Goal: Task Accomplishment & Management: Manage account settings

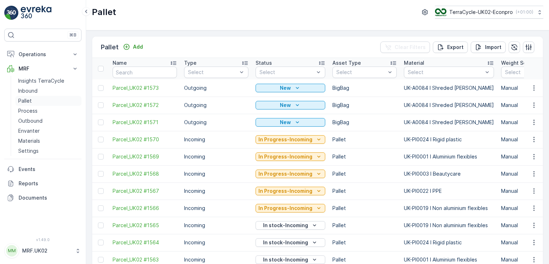
click at [34, 97] on link "Pallet" at bounding box center [48, 101] width 66 height 10
click at [411, 70] on div at bounding box center [445, 72] width 76 height 6
click at [355, 71] on div at bounding box center [360, 72] width 51 height 6
click at [356, 88] on div "FD Pallet" at bounding box center [364, 88] width 56 height 6
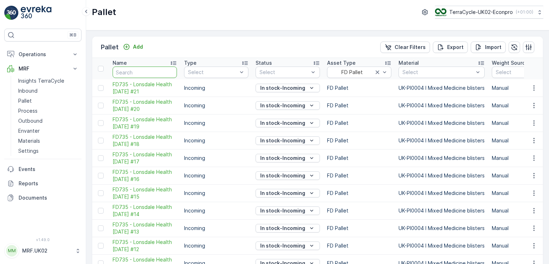
click at [144, 71] on input "text" at bounding box center [144, 71] width 64 height 11
type input "72"
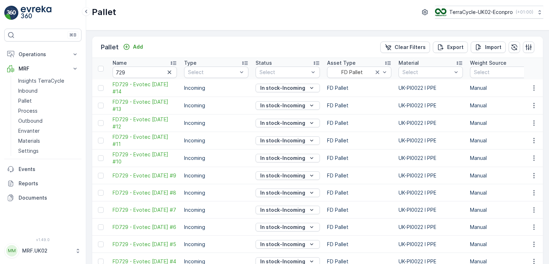
click at [455, 138] on td "UK-PI0022 I PPE" at bounding box center [430, 140] width 71 height 17
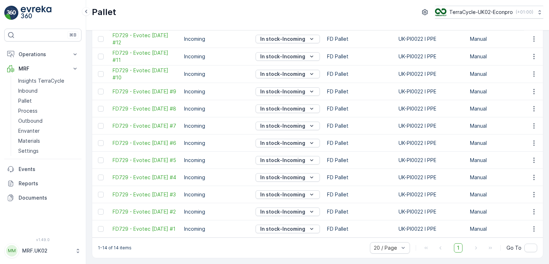
scroll to position [89, 0]
click at [139, 156] on span "FD729 - Evotec [DATE] #5" at bounding box center [144, 159] width 64 height 7
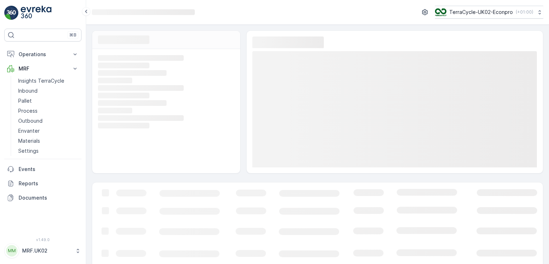
click at [139, 156] on div "Loading... Loading... Loading... Loading... Loading... Loading... Loading... Lo…" at bounding box center [166, 111] width 148 height 124
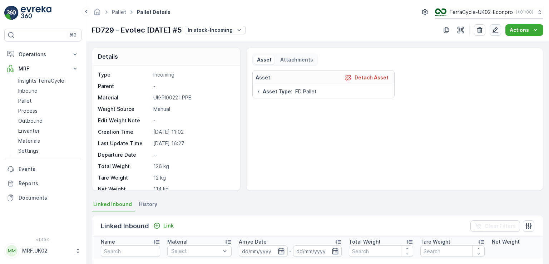
click at [497, 27] on icon "button" at bounding box center [495, 30] width 6 height 6
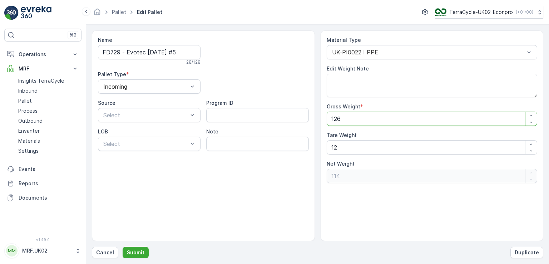
click at [352, 117] on Weight "126" at bounding box center [431, 118] width 211 height 14
type Weight "12"
type Weight "0"
type Weight "1"
type Weight "-11"
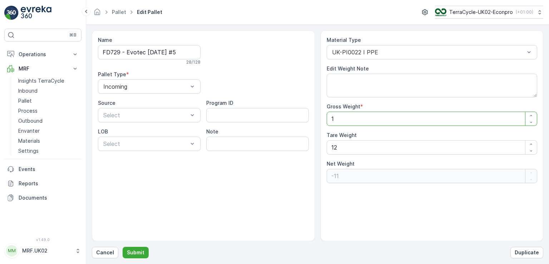
type Weight "0"
click at [337, 148] on Weight "12" at bounding box center [431, 147] width 211 height 14
type Weight "1"
type Weight "110"
click at [338, 116] on Weight "Gross Weight" at bounding box center [431, 118] width 211 height 14
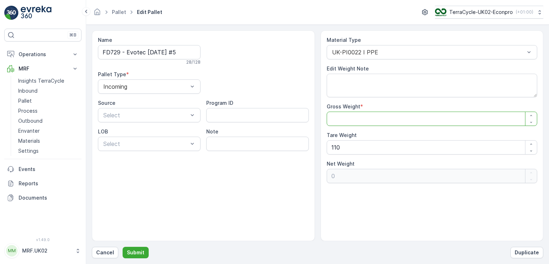
type Weight "1"
type Weight "-109"
type Weight "11"
type Weight "-99"
type Weight "0"
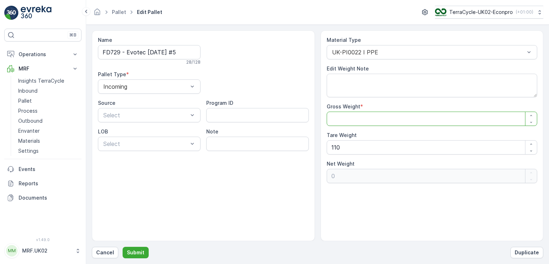
type Weight "11"
type Weight "-99"
type Weight "110"
type Weight "0"
type Weight "110"
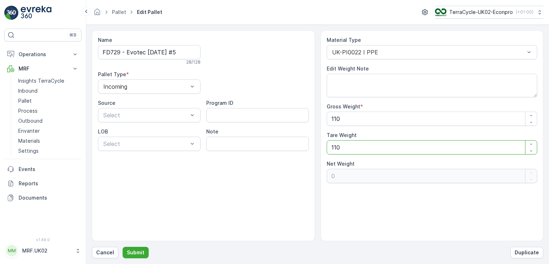
click at [344, 147] on Weight "110" at bounding box center [431, 147] width 211 height 14
type Weight "11"
type Weight "99"
type Weight "1"
type Weight "109"
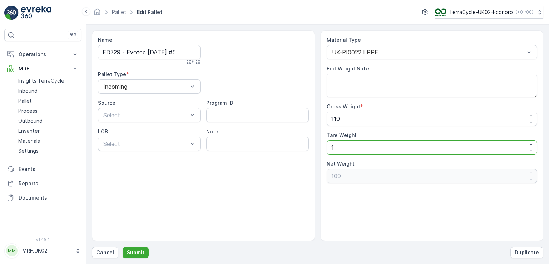
type Weight "0"
click at [135, 250] on p "Submit" at bounding box center [135, 252] width 17 height 7
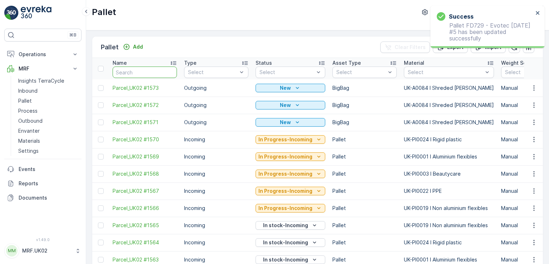
click at [146, 75] on input "text" at bounding box center [144, 71] width 64 height 11
type input "fd"
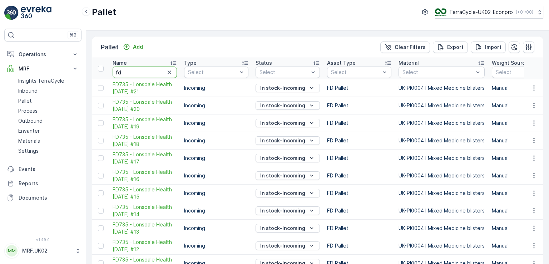
click at [146, 75] on input "fd" at bounding box center [144, 71] width 64 height 11
type input "fd729"
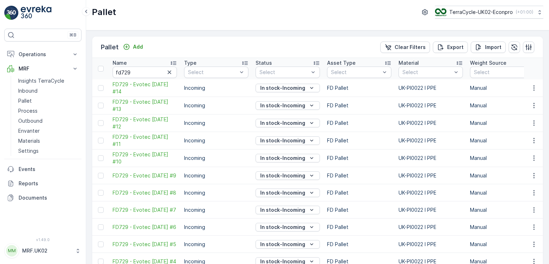
click at [246, 160] on td "Incoming" at bounding box center [215, 157] width 71 height 17
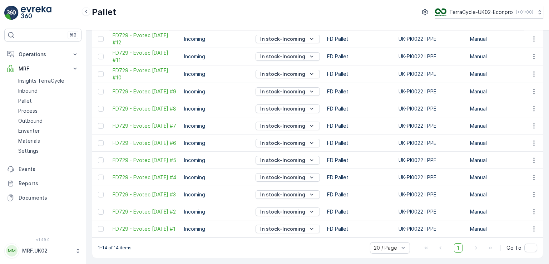
scroll to position [89, 0]
click at [150, 157] on span "FD729 - Evotec [DATE] #5" at bounding box center [144, 159] width 64 height 7
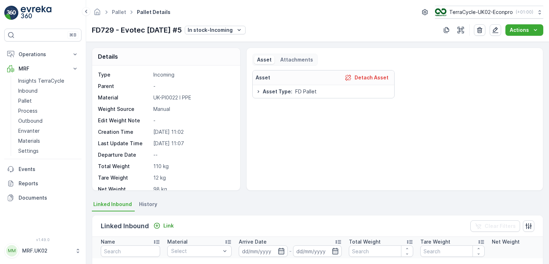
click at [150, 157] on p "Departure Date" at bounding box center [124, 154] width 52 height 7
click at [494, 32] on icon "button" at bounding box center [494, 29] width 7 height 7
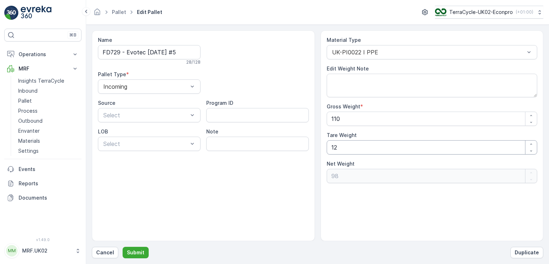
click at [340, 152] on Weight "12" at bounding box center [431, 147] width 211 height 14
type Weight "1"
type Weight "109"
type Weight "0"
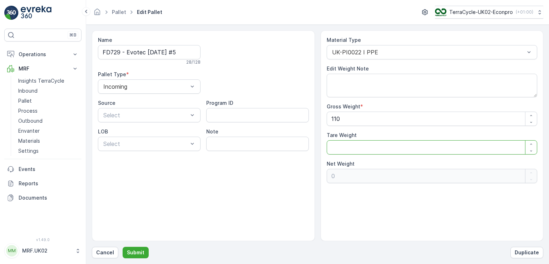
type Weight "110"
type Weight "0"
click at [140, 249] on p "Submit" at bounding box center [135, 252] width 17 height 7
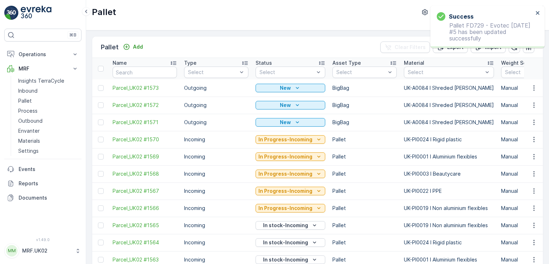
click at [150, 135] on td "Parcel_UK02 #1570" at bounding box center [144, 139] width 71 height 17
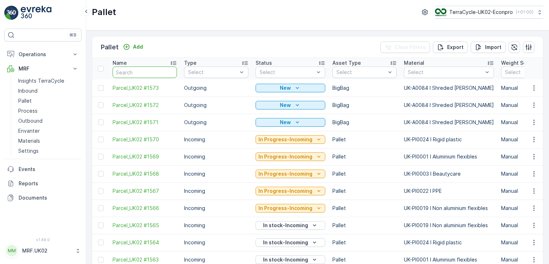
click at [153, 75] on input "text" at bounding box center [144, 71] width 64 height 11
type input "729"
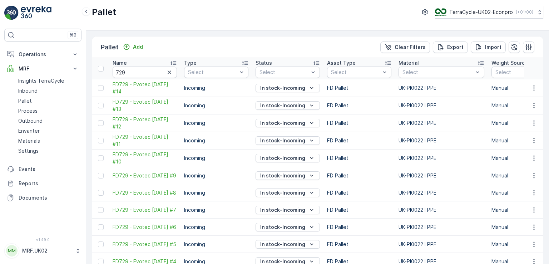
click at [235, 142] on td "Incoming" at bounding box center [215, 140] width 71 height 17
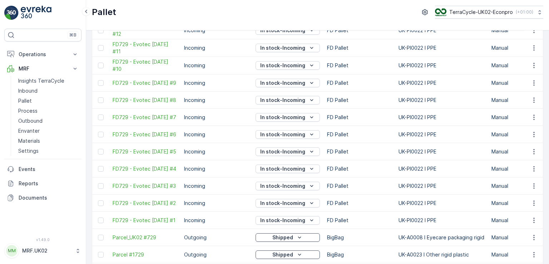
scroll to position [100, 0]
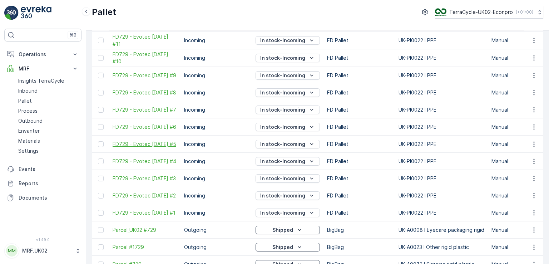
click at [142, 147] on span "FD729 - Evotec [DATE] #5" at bounding box center [144, 143] width 64 height 7
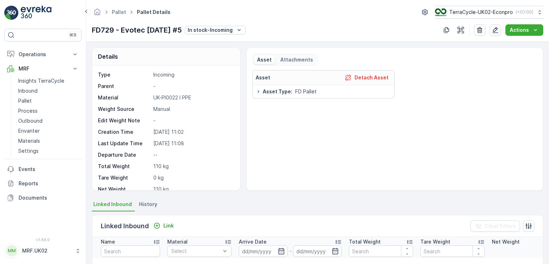
click at [142, 148] on div "Type Incoming Parent - Material UK-PI0022 I PPE Weight Source Manual Edit Weigh…" at bounding box center [165, 154] width 135 height 167
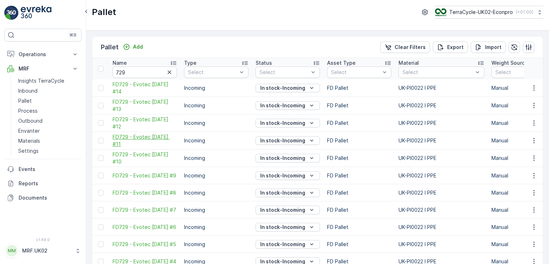
click at [139, 141] on span "FD729 - Evotec [DATE] #11" at bounding box center [144, 140] width 64 height 14
click at [138, 138] on span "FD729 - Evotec [DATE] #11" at bounding box center [144, 140] width 64 height 14
click at [448, 154] on td "UK-PI0022 I PPE" at bounding box center [441, 157] width 93 height 17
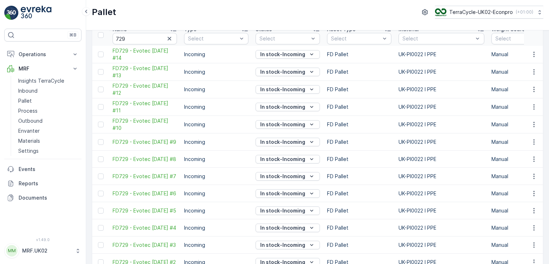
scroll to position [43, 0]
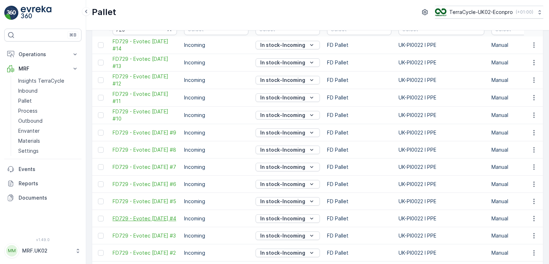
click at [140, 221] on span "FD729 - Evotec [DATE] #4" at bounding box center [144, 218] width 64 height 7
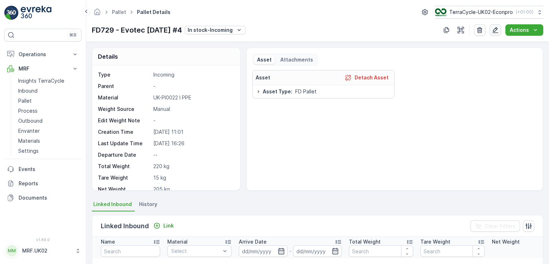
click at [497, 33] on icon "button" at bounding box center [494, 29] width 7 height 7
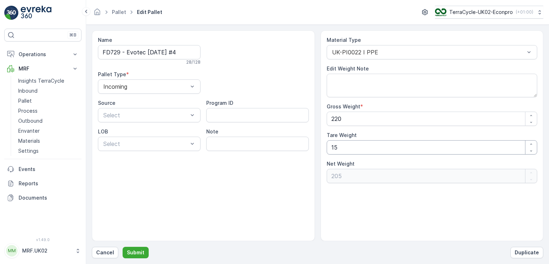
click at [342, 146] on Weight "15" at bounding box center [431, 147] width 211 height 14
type Weight "1"
type Weight "219"
type Weight "0"
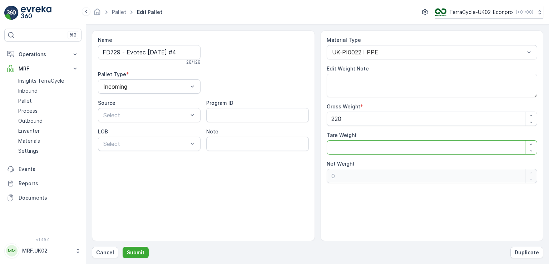
type Weight "220"
type Weight "0"
click at [346, 122] on Weight "220" at bounding box center [431, 118] width 211 height 14
type Weight "22"
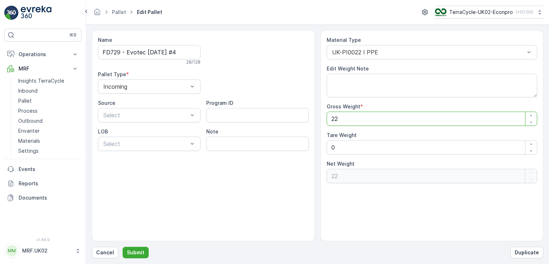
type Weight "2"
type Weight "0"
type Weight "1"
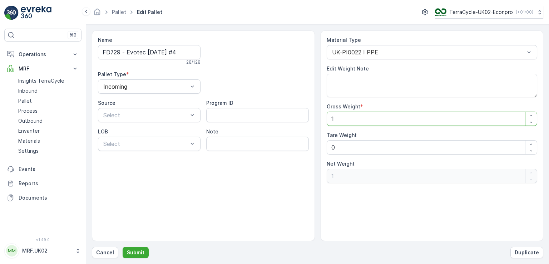
type Weight "19"
type Weight "197"
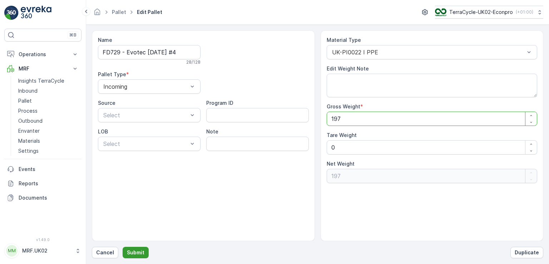
click at [139, 249] on p "Submit" at bounding box center [135, 252] width 17 height 7
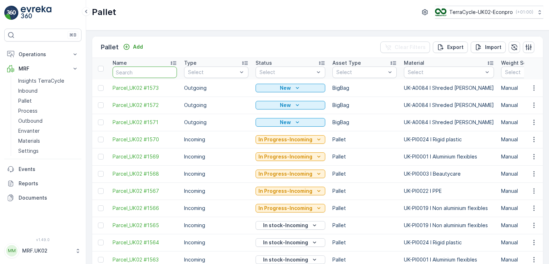
click at [132, 69] on input "text" at bounding box center [144, 71] width 64 height 11
type input "729"
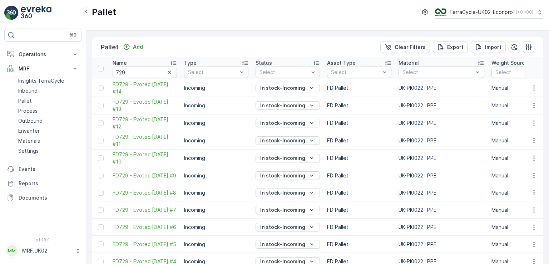
click at [232, 197] on td "Incoming" at bounding box center [215, 192] width 71 height 17
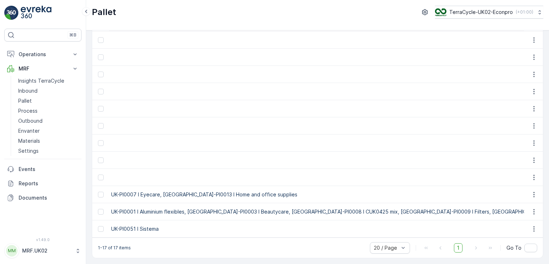
scroll to position [0, 438]
drag, startPoint x: 214, startPoint y: 239, endPoint x: 198, endPoint y: 220, distance: 24.8
click at [198, 220] on div "Pallet Add Clear Filters Export Import Name 729 Type Select Status Select Asset…" at bounding box center [317, 79] width 451 height 357
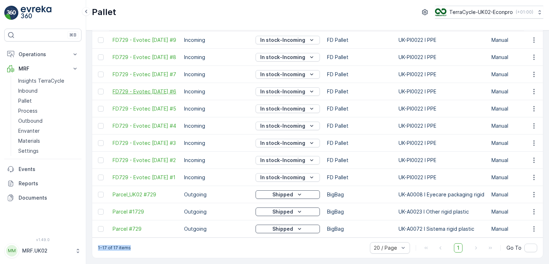
click at [143, 88] on span "FD729 - Evotec [DATE] #6" at bounding box center [144, 91] width 64 height 7
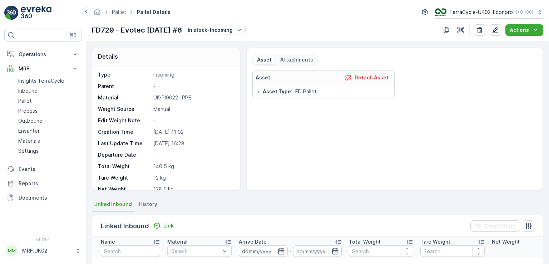
click at [496, 27] on icon "button" at bounding box center [494, 29] width 7 height 7
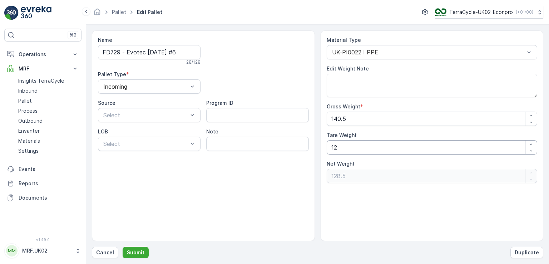
click at [347, 147] on Weight "12" at bounding box center [431, 147] width 211 height 14
type Weight "1"
type Weight "139.5"
type Weight "0"
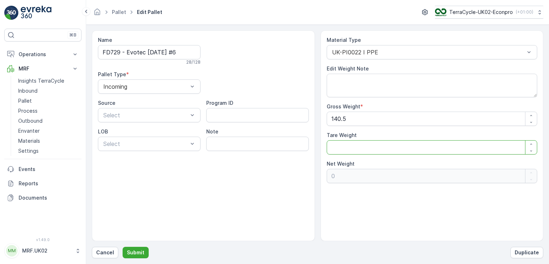
type Weight "140.5"
type Weight "0"
click at [353, 119] on Weight "140.5" at bounding box center [431, 118] width 211 height 14
type Weight "140"
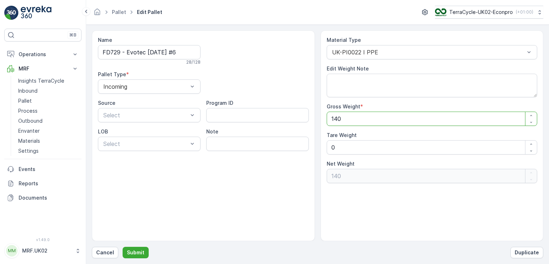
type Weight "14"
type Weight "1"
type Weight "0"
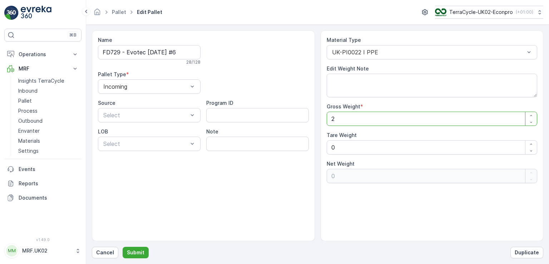
type Weight "21"
type Weight "212"
type Weight "21"
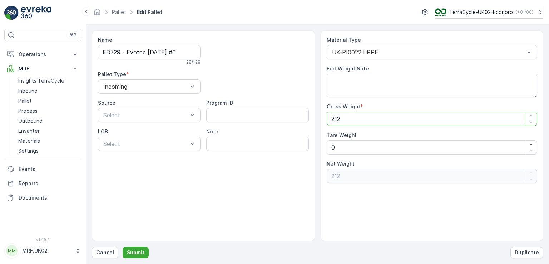
type Weight "21"
type Weight "2"
type Weight "0"
type Weight "1"
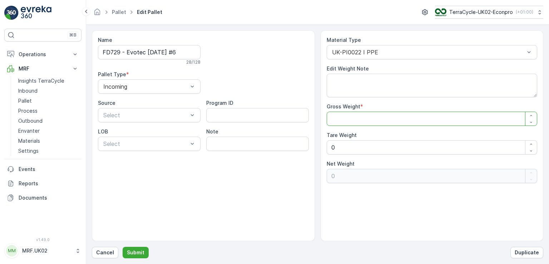
type Weight "1"
type Weight "12"
type Weight "125"
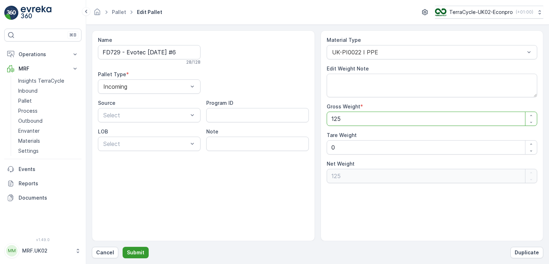
type Weight "125"
click at [137, 247] on button "Submit" at bounding box center [135, 251] width 26 height 11
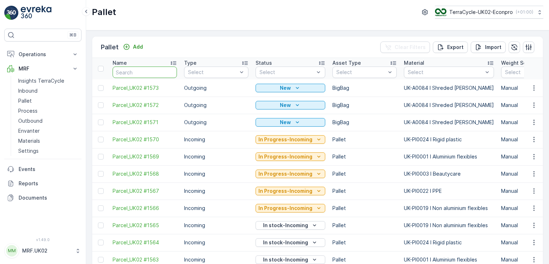
click at [131, 74] on input "text" at bounding box center [144, 71] width 64 height 11
type input "729"
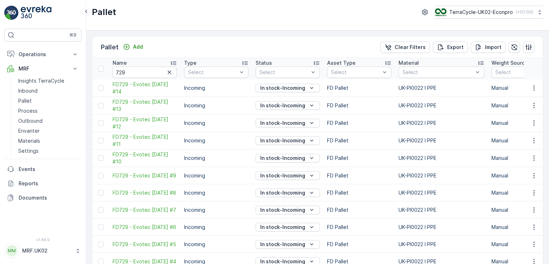
click at [462, 141] on td "UK-PI0022 I PPE" at bounding box center [441, 140] width 93 height 17
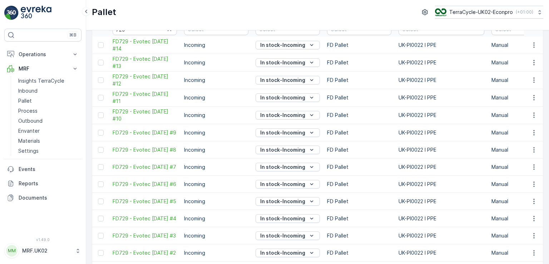
scroll to position [57, 0]
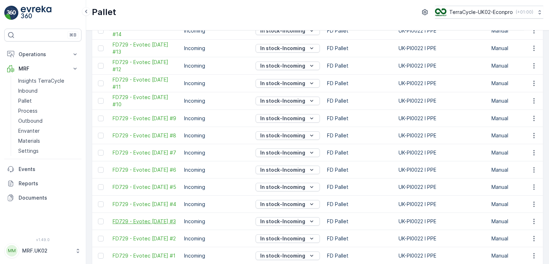
click at [133, 217] on span "FD729 - Evotec [DATE] #3" at bounding box center [144, 220] width 64 height 7
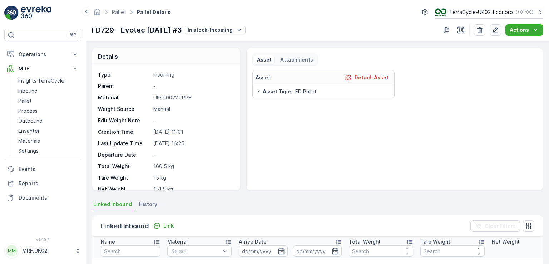
click at [495, 31] on icon "button" at bounding box center [495, 30] width 6 height 6
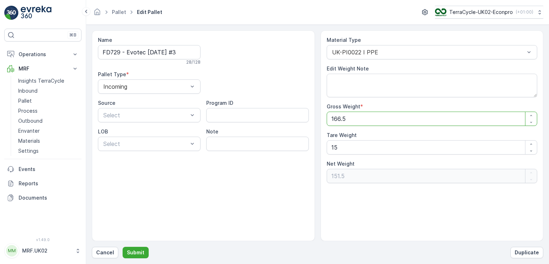
click at [353, 116] on Weight "166.5" at bounding box center [431, 118] width 211 height 14
type Weight "166"
type Weight "151"
type Weight "16"
type Weight "1"
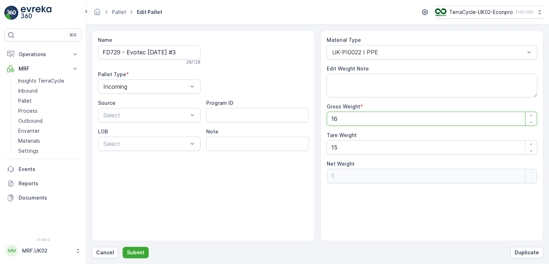
type Weight "1"
type Weight "-14"
type Weight "0"
type Weight "1"
type Weight "-14"
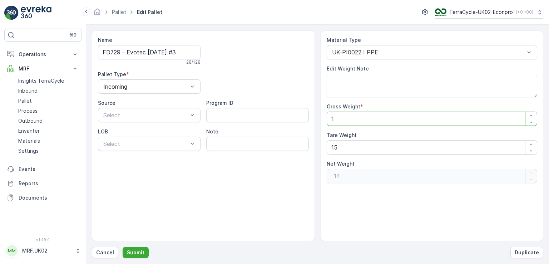
type Weight "14"
type Weight "-1"
type Weight "140"
type Weight "125"
type Weight "140"
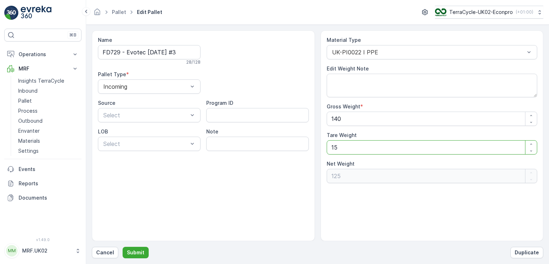
click at [344, 148] on Weight "15" at bounding box center [431, 147] width 211 height 14
type Weight "1"
type Weight "139"
type Weight "0"
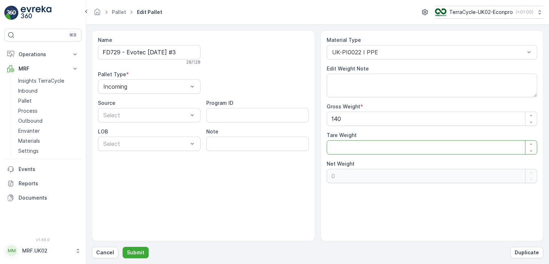
type Weight "140"
type Weight "0"
click at [143, 250] on button "Submit" at bounding box center [135, 251] width 26 height 11
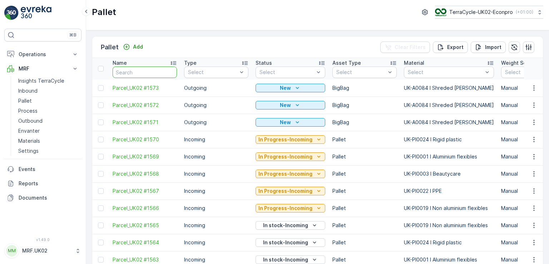
click at [131, 73] on input "text" at bounding box center [144, 71] width 64 height 11
type input "729"
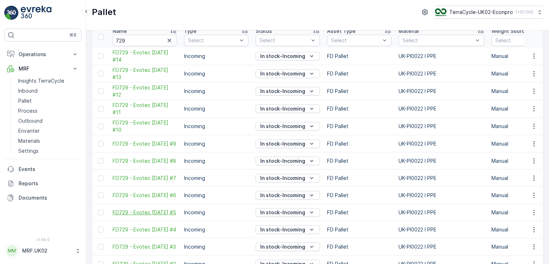
scroll to position [43, 0]
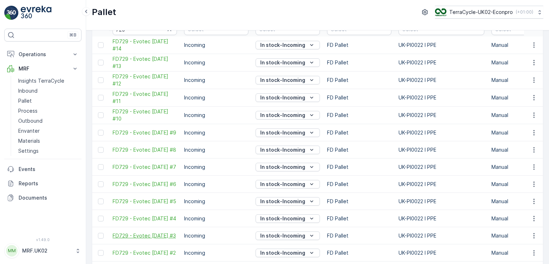
click at [145, 233] on span "FD729 - Evotec [DATE] #3" at bounding box center [144, 235] width 64 height 7
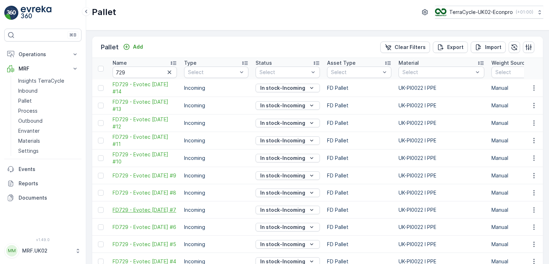
click at [168, 207] on span "FD729 - Evotec [DATE] #7" at bounding box center [144, 209] width 64 height 7
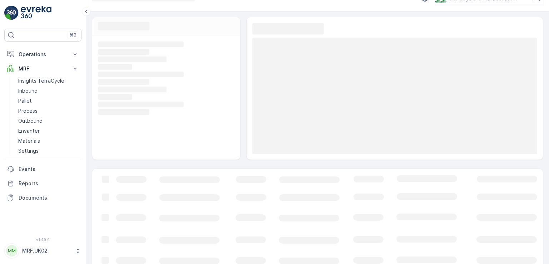
scroll to position [14, 0]
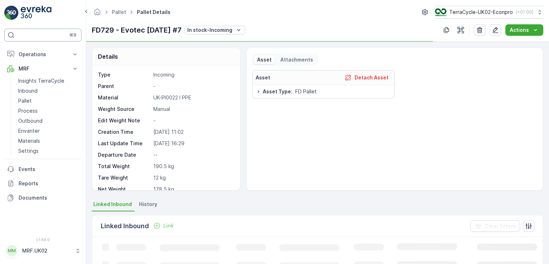
click at [37, 33] on div "⌘B" at bounding box center [42, 35] width 77 height 13
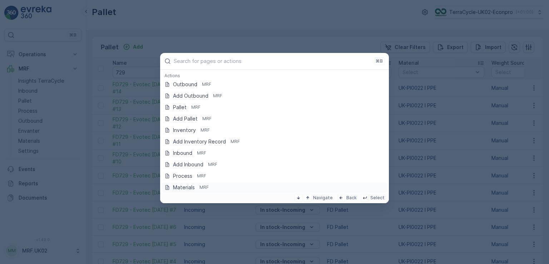
click at [344, 196] on icon at bounding box center [341, 198] width 6 height 6
click at [354, 198] on p "Back" at bounding box center [351, 198] width 10 height 6
drag, startPoint x: 342, startPoint y: 197, endPoint x: 294, endPoint y: 155, distance: 64.3
click at [294, 155] on div "⌘B Actions Outbound MRF Add Outbound MRF Pallet MRF Add Pallet MRF Inventory MR…" at bounding box center [274, 128] width 229 height 150
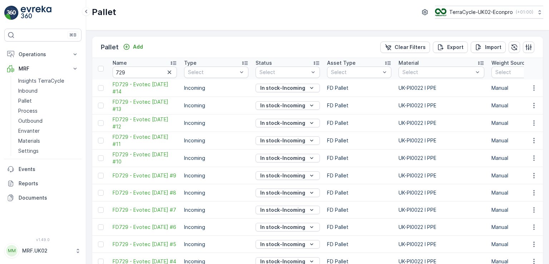
click at [221, 210] on td "Incoming" at bounding box center [215, 209] width 71 height 17
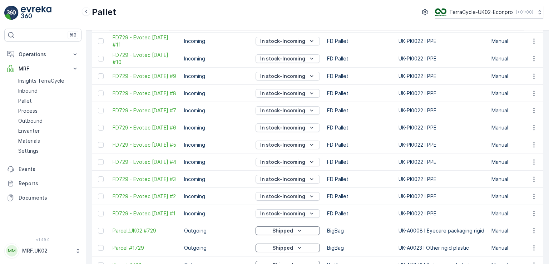
scroll to position [100, 0]
click at [131, 195] on span "FD729 - Evotec [DATE] #2" at bounding box center [144, 195] width 64 height 7
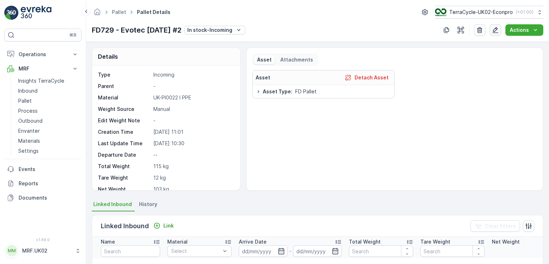
click at [497, 29] on icon "button" at bounding box center [495, 30] width 6 height 6
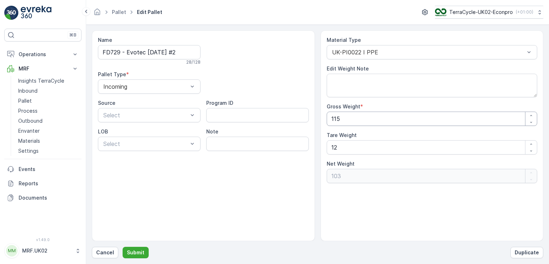
click at [344, 120] on Weight "115" at bounding box center [431, 118] width 211 height 14
type Weight "11"
type Weight "-1"
type Weight "1"
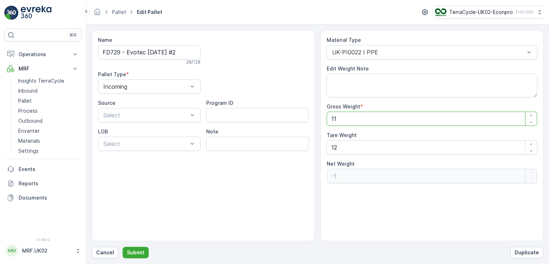
type Weight "-11"
type Weight "0"
type Weight "1"
type Weight "-11"
type Weight "12"
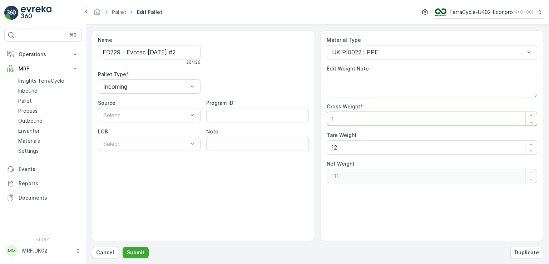
type Weight "0"
type Weight "120"
type Weight "108"
type Weight "120"
click at [340, 149] on Weight "12" at bounding box center [431, 147] width 211 height 14
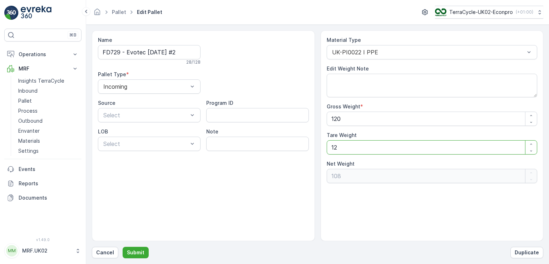
type Weight "1"
type Weight "119"
type Weight "0"
type Weight "120"
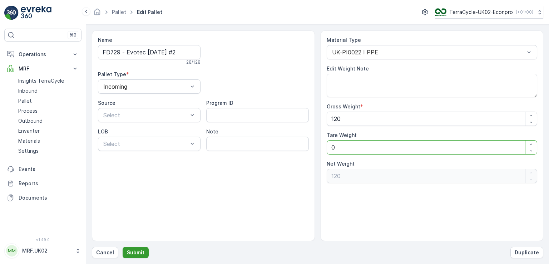
type Weight "0"
click at [127, 253] on p "Submit" at bounding box center [135, 252] width 17 height 7
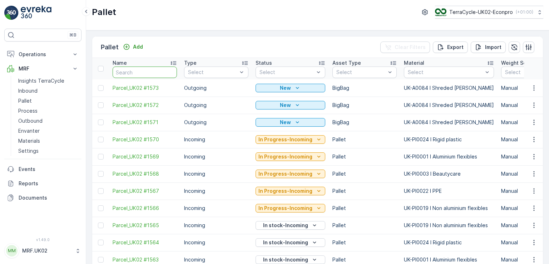
click at [141, 72] on input "text" at bounding box center [144, 71] width 64 height 11
type input "729"
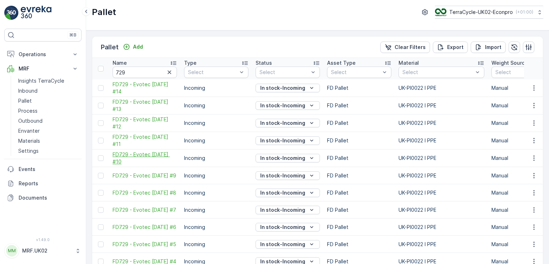
click at [134, 154] on span "FD729 - Evotec [DATE] #10" at bounding box center [144, 158] width 64 height 14
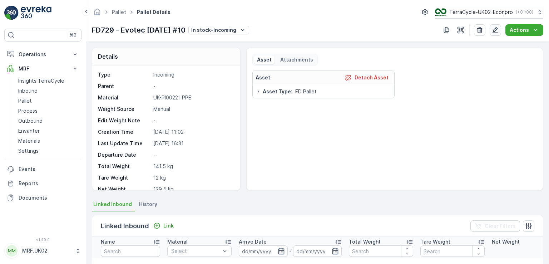
click at [495, 29] on icon "button" at bounding box center [495, 30] width 6 height 6
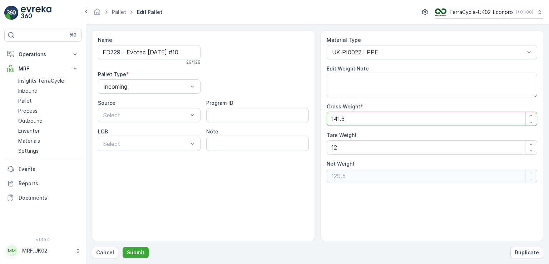
click at [347, 118] on Weight "141.5" at bounding box center [431, 118] width 211 height 14
type Weight "141"
type Weight "129"
type Weight "14"
type Weight "2"
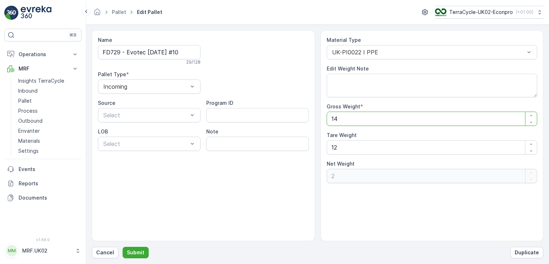
type Weight "1"
type Weight "-11"
type Weight "0"
type Weight "1"
type Weight "-11"
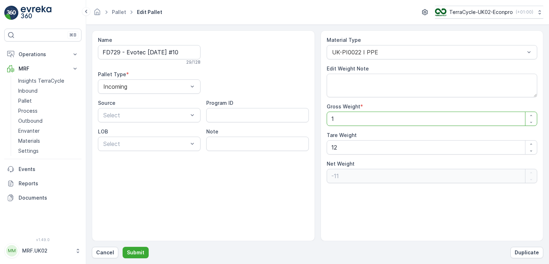
type Weight "13"
type Weight "1"
type Weight "130"
type Weight "118"
type Weight "130"
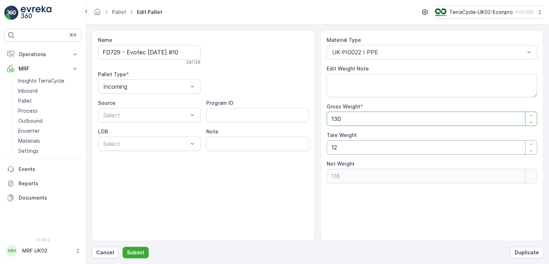
click at [352, 145] on Weight "12" at bounding box center [431, 147] width 211 height 14
type Weight "1"
type Weight "129"
type Weight "0"
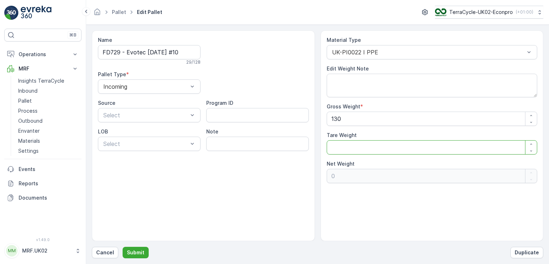
type Weight "130"
type Weight "0"
click at [137, 250] on p "Submit" at bounding box center [135, 252] width 17 height 7
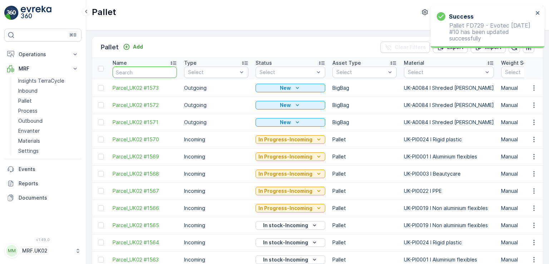
click at [139, 72] on input "text" at bounding box center [144, 71] width 64 height 11
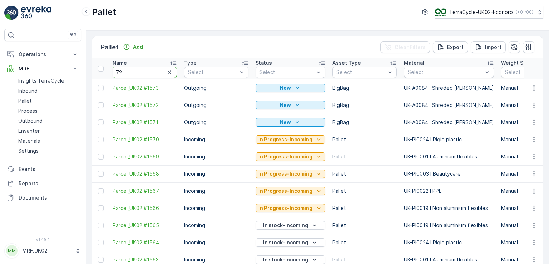
type input "729"
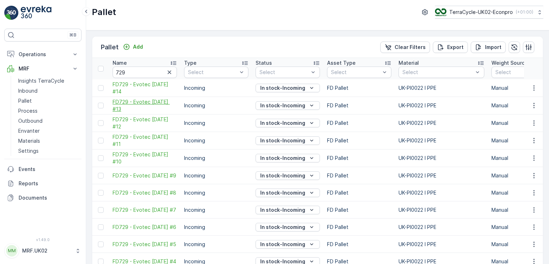
click at [130, 104] on span "FD729 - Evotec [DATE] #13" at bounding box center [144, 105] width 64 height 14
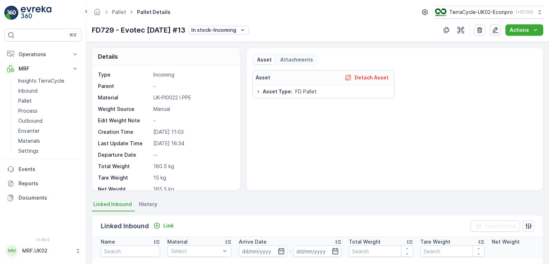
click at [497, 31] on icon "button" at bounding box center [494, 29] width 7 height 7
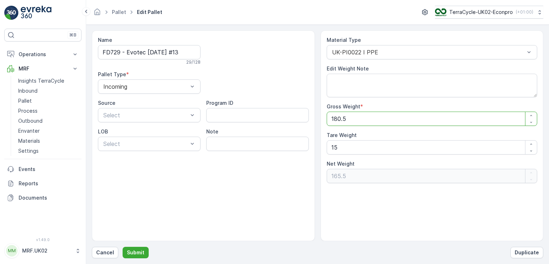
click at [359, 116] on Weight "180.5" at bounding box center [431, 118] width 211 height 14
type Weight "180"
type Weight "165"
type Weight "18"
type Weight "3"
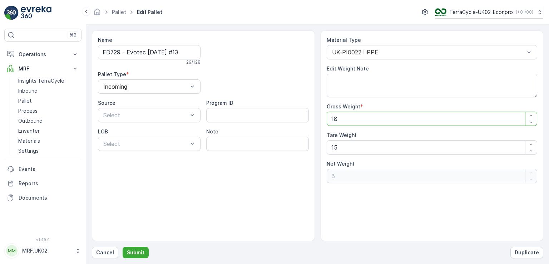
type Weight "1"
type Weight "-14"
type Weight "0"
type Weight "2"
type Weight "-13"
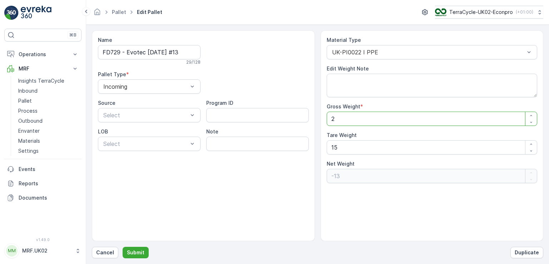
type Weight "0"
type Weight "1"
type Weight "-14"
type Weight "15"
type Weight "0"
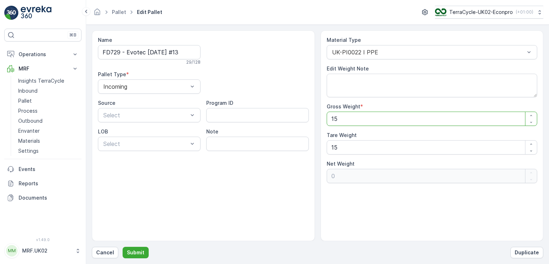
type Weight "155"
type Weight "140"
type Weight "155"
click at [341, 147] on Weight "15" at bounding box center [431, 147] width 211 height 14
type Weight "1"
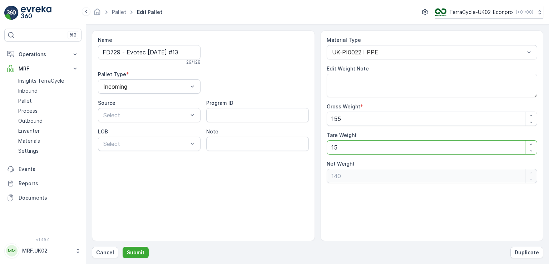
type Weight "154"
type Weight "0"
type Weight "155"
type Weight "0"
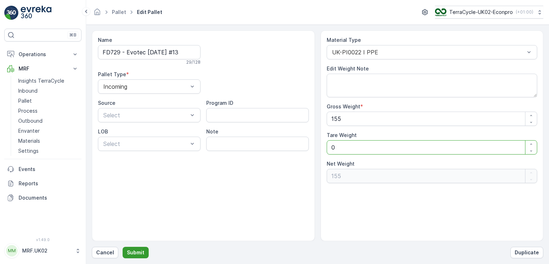
click at [139, 252] on p "Submit" at bounding box center [135, 252] width 17 height 7
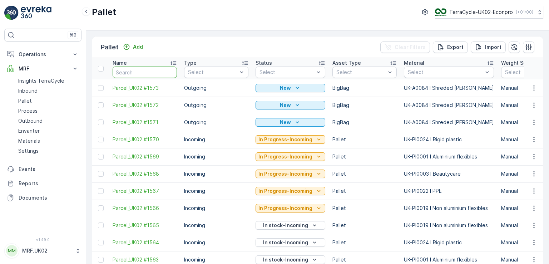
click at [147, 73] on input "text" at bounding box center [144, 71] width 64 height 11
type input "729"
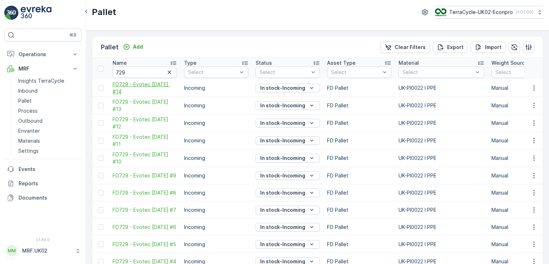
click at [147, 90] on span "FD729 - Evotec [DATE] #14" at bounding box center [144, 88] width 64 height 14
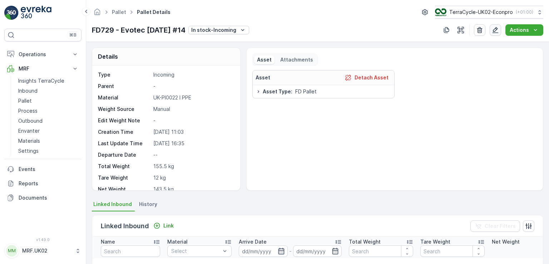
click at [494, 31] on icon "button" at bounding box center [495, 30] width 6 height 6
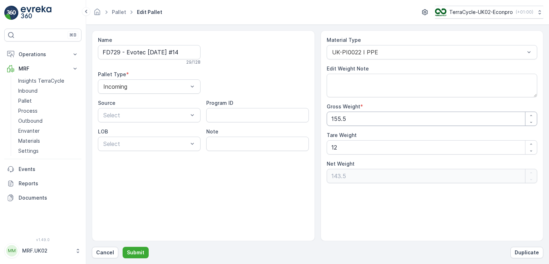
click at [349, 118] on Weight "155.5" at bounding box center [431, 118] width 211 height 14
type Weight "155"
type Weight "143"
type Weight "15"
type Weight "3"
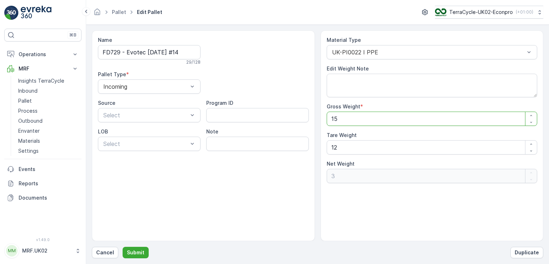
type Weight "1"
type Weight "-11"
type Weight "0"
type Weight "1"
type Weight "-11"
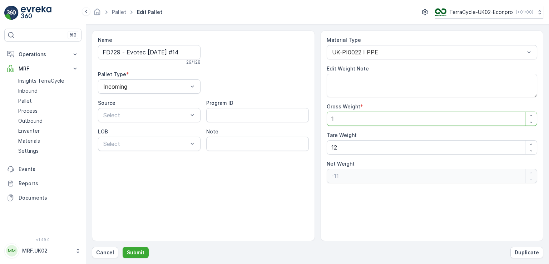
type Weight "13"
type Weight "1"
type Weight "131"
type Weight "119"
click at [344, 147] on Weight "12" at bounding box center [431, 147] width 211 height 14
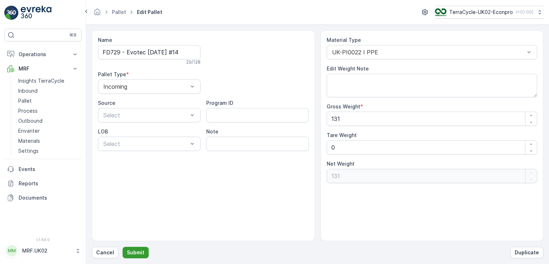
click at [138, 247] on button "Submit" at bounding box center [135, 251] width 26 height 11
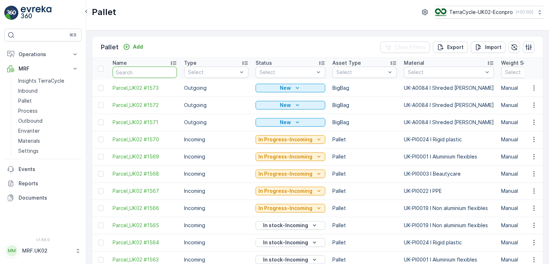
click at [127, 72] on input "text" at bounding box center [144, 71] width 64 height 11
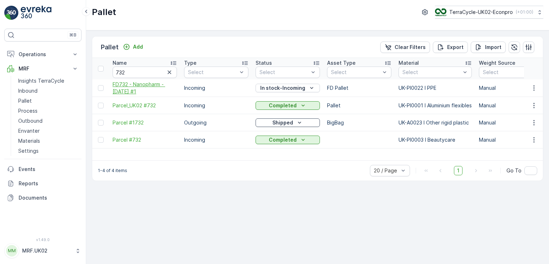
click at [150, 86] on span "FD732 - Nanopharm - [DATE] #1" at bounding box center [144, 88] width 64 height 14
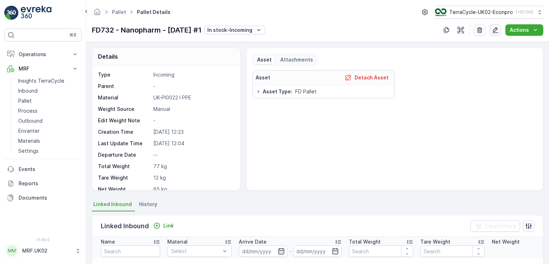
click at [492, 31] on icon "button" at bounding box center [494, 29] width 7 height 7
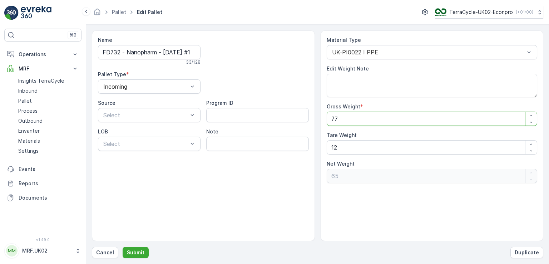
click at [345, 117] on Weight "77" at bounding box center [431, 118] width 211 height 14
click at [343, 152] on Weight "12" at bounding box center [431, 147] width 211 height 14
click at [134, 251] on p "Submit" at bounding box center [135, 252] width 17 height 7
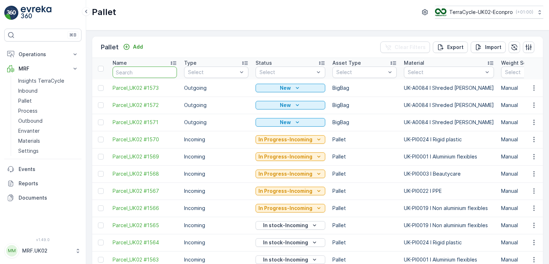
click at [137, 71] on input "text" at bounding box center [144, 71] width 64 height 11
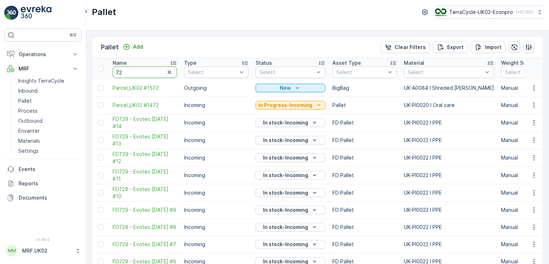
click at [137, 71] on input "72" at bounding box center [144, 71] width 64 height 11
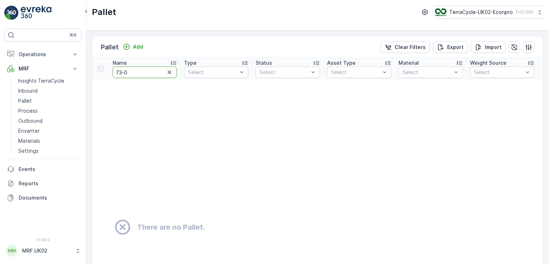
click at [137, 71] on input "73-0" at bounding box center [144, 71] width 64 height 11
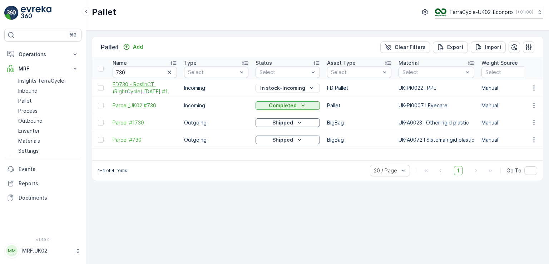
click at [144, 92] on span "FD730 - RoslinCT (RightCycle) [DATE] #1" at bounding box center [144, 88] width 64 height 14
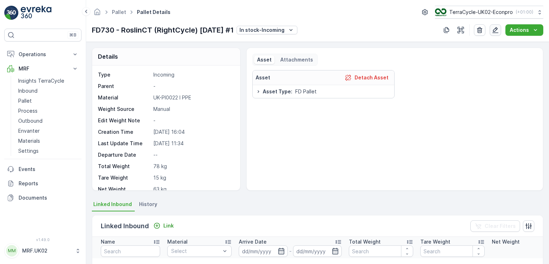
drag, startPoint x: 493, startPoint y: 36, endPoint x: 494, endPoint y: 29, distance: 6.9
click at [494, 29] on div "Pallet Pallet Details TerraCycle-UK02-Econpro ( +01:00 ) FD730 - RoslinCT (Righ…" at bounding box center [317, 21] width 462 height 42
click at [494, 29] on icon "button" at bounding box center [495, 30] width 6 height 6
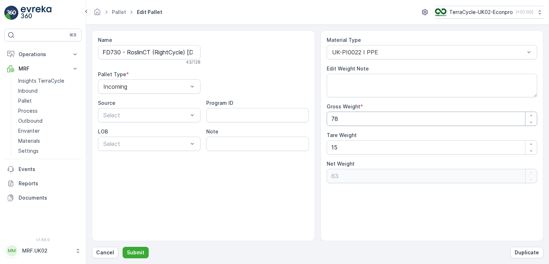
click at [344, 120] on Weight "78" at bounding box center [431, 118] width 211 height 14
click at [340, 147] on Weight "15" at bounding box center [431, 147] width 211 height 14
click at [134, 246] on button "Submit" at bounding box center [135, 251] width 26 height 11
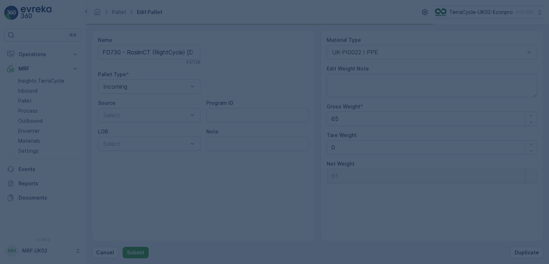
click at [134, 246] on div at bounding box center [274, 132] width 549 height 264
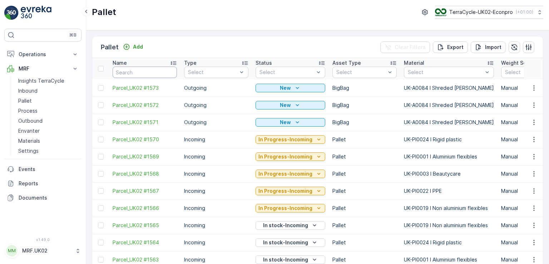
click at [131, 73] on input "text" at bounding box center [144, 71] width 64 height 11
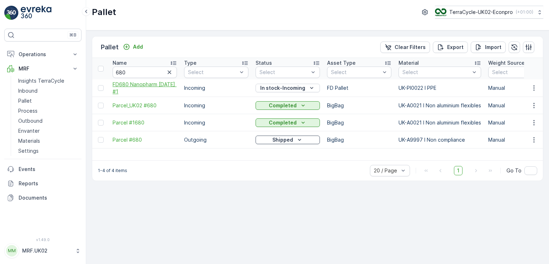
click at [144, 87] on span "FD680 Nanopharm [DATE] #1" at bounding box center [144, 88] width 64 height 14
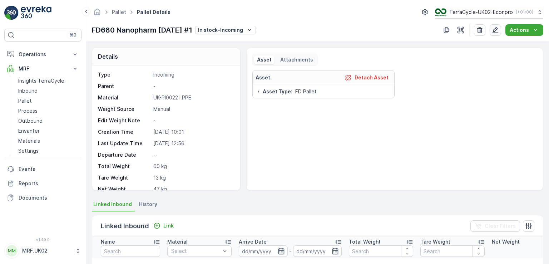
click at [496, 32] on icon "button" at bounding box center [494, 29] width 7 height 7
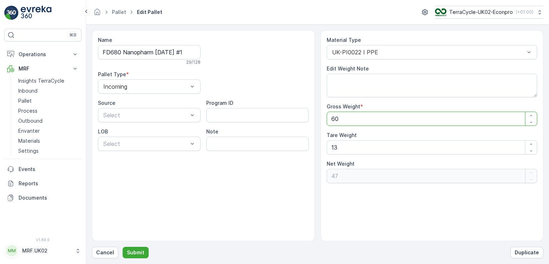
click at [349, 117] on Weight "60" at bounding box center [431, 118] width 211 height 14
click at [341, 147] on Weight "13" at bounding box center [431, 147] width 211 height 14
click at [139, 250] on p "Submit" at bounding box center [135, 252] width 17 height 7
